Goal: Transaction & Acquisition: Purchase product/service

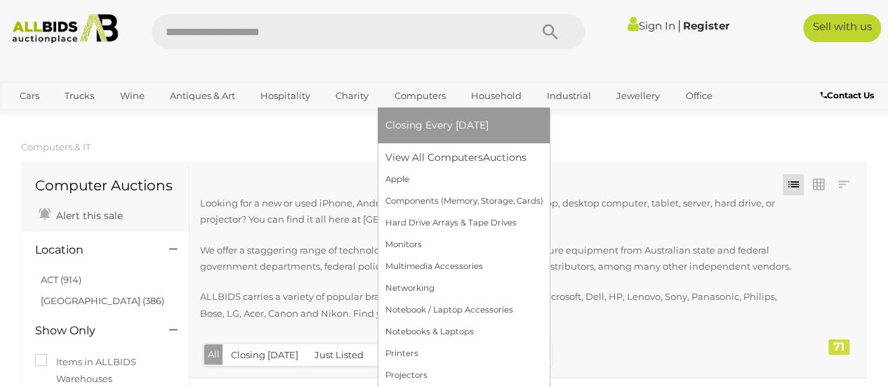
click at [417, 100] on link "Computers" at bounding box center [418, 95] width 69 height 23
click at [431, 155] on link "View All Computers Auctions" at bounding box center [463, 158] width 158 height 22
click at [479, 155] on link "View All Computers Auctions" at bounding box center [463, 158] width 158 height 22
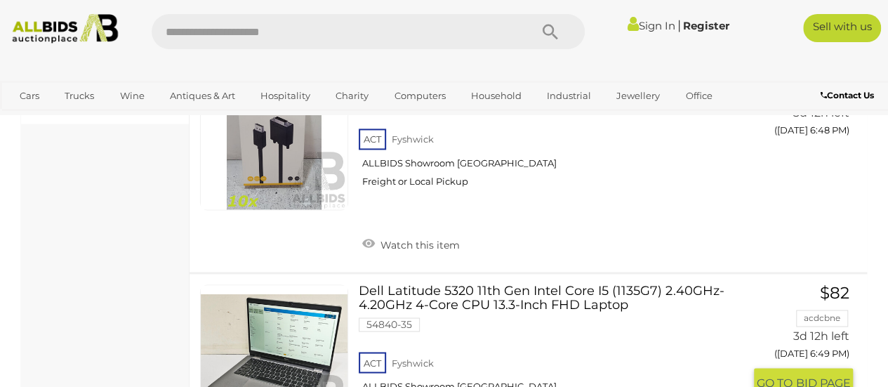
scroll to position [842, 0]
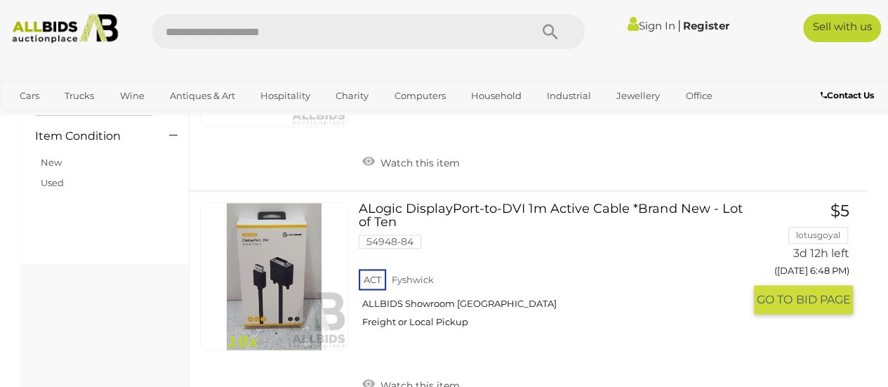
click at [274, 260] on link at bounding box center [274, 276] width 148 height 148
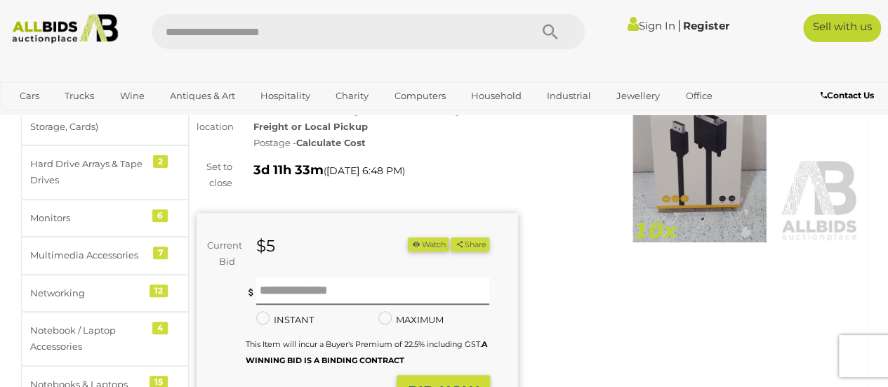
scroll to position [70, 0]
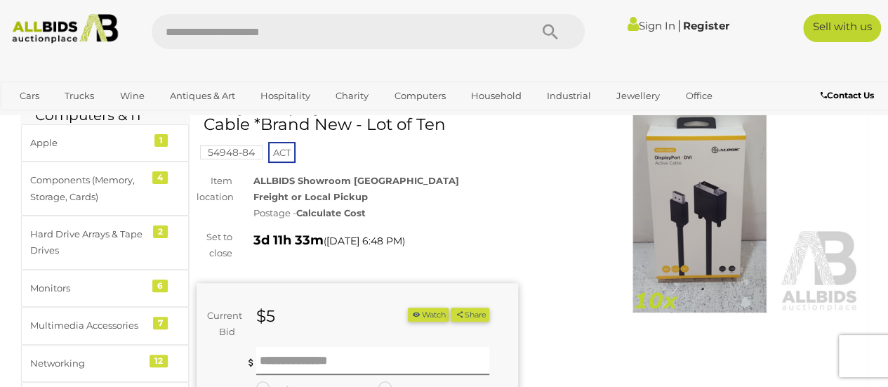
click at [738, 217] on img at bounding box center [699, 208] width 321 height 207
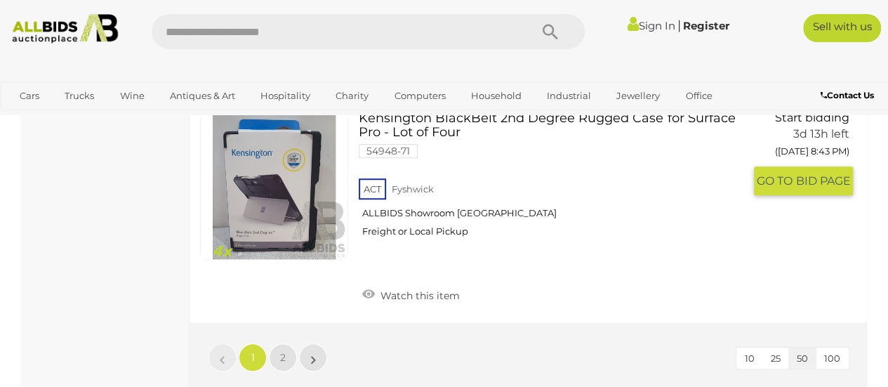
scroll to position [11272, 0]
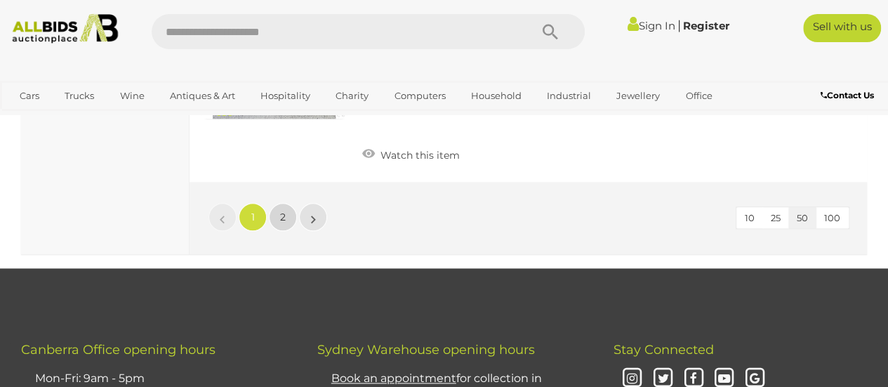
click at [281, 210] on span "2" at bounding box center [283, 216] width 6 height 13
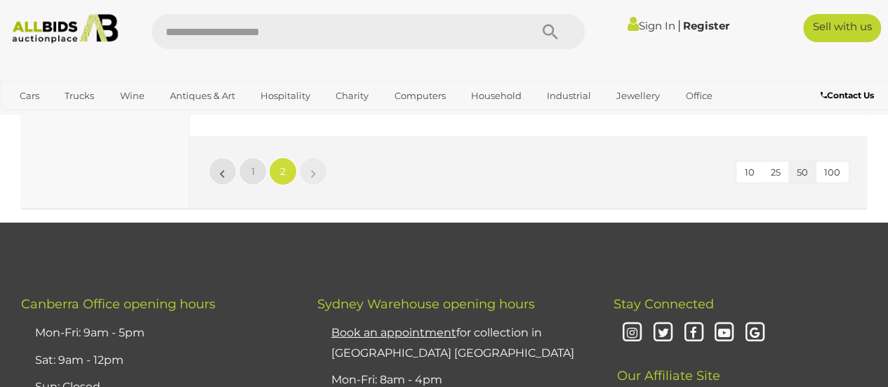
scroll to position [4796, 0]
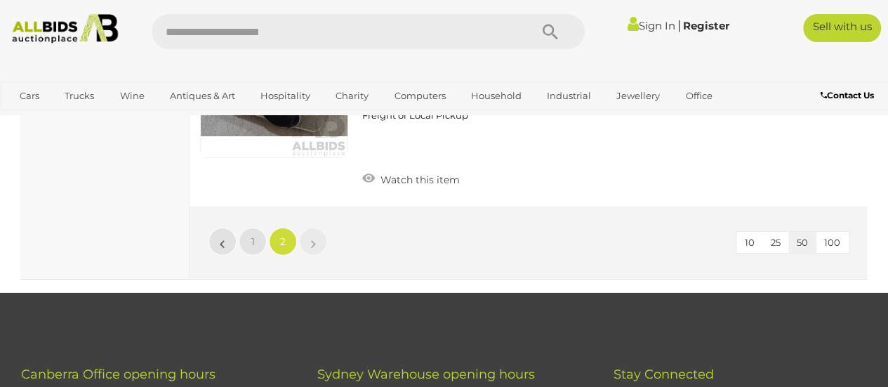
scroll to position [236, 0]
